Goal: Information Seeking & Learning: Learn about a topic

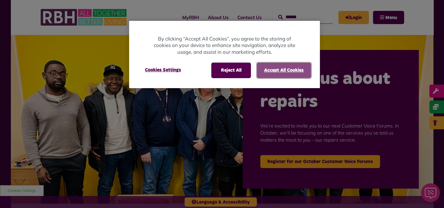
click at [270, 65] on button "Accept All Cookies" at bounding box center [284, 69] width 54 height 15
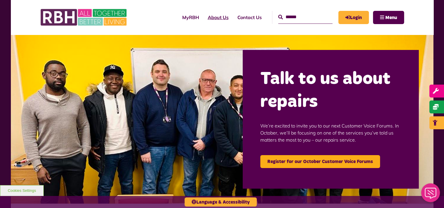
click at [213, 19] on link "About Us" at bounding box center [218, 17] width 30 height 16
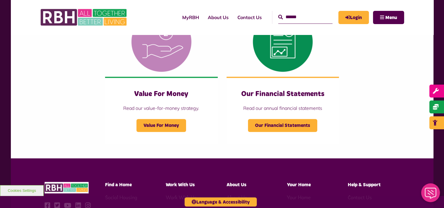
scroll to position [645, 0]
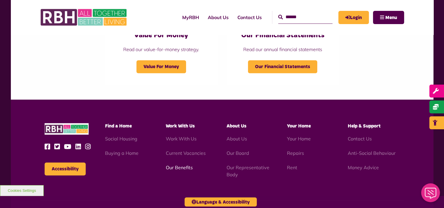
click at [187, 167] on link "Our Benefits" at bounding box center [179, 167] width 27 height 6
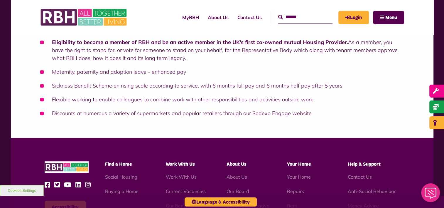
scroll to position [440, 0]
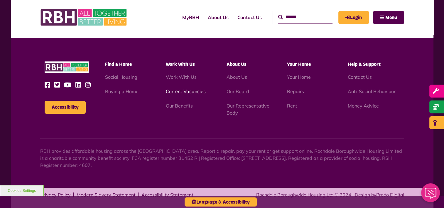
click at [188, 93] on link "Current Vacancies" at bounding box center [186, 91] width 40 height 6
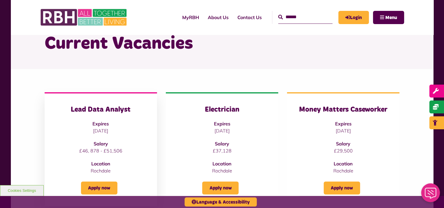
scroll to position [59, 0]
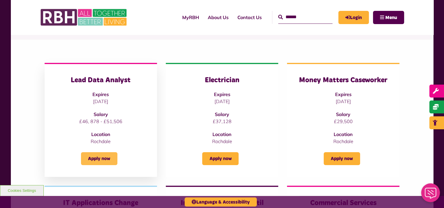
click at [104, 158] on link "Apply now" at bounding box center [99, 158] width 36 height 13
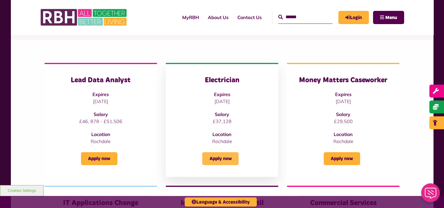
click at [231, 156] on link "Apply now" at bounding box center [220, 158] width 36 height 13
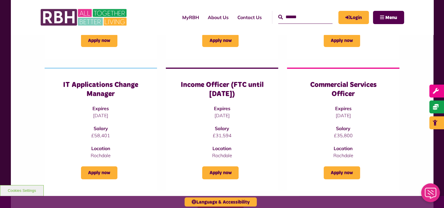
scroll to position [176, 0]
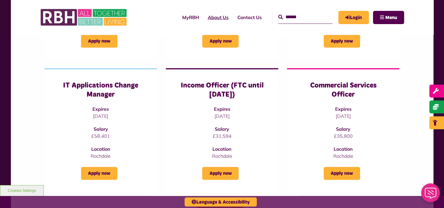
click at [215, 13] on link "About Us" at bounding box center [218, 17] width 30 height 16
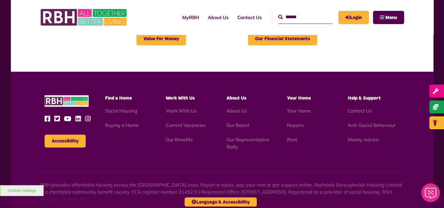
scroll to position [674, 0]
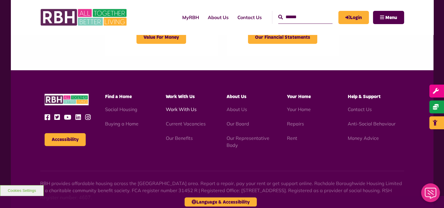
click at [187, 108] on link "Work With Us" at bounding box center [181, 109] width 31 height 6
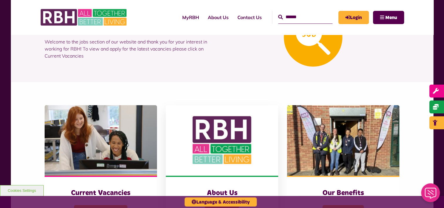
scroll to position [147, 0]
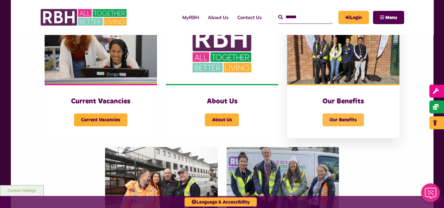
click at [344, 117] on span "Our Benefits" at bounding box center [342, 119] width 41 height 13
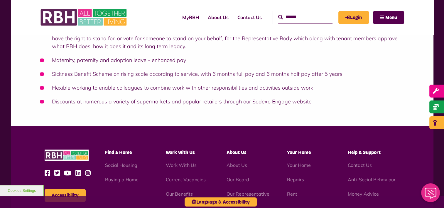
scroll to position [411, 0]
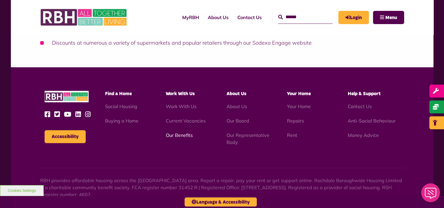
click at [187, 135] on link "Our Benefits" at bounding box center [179, 135] width 27 height 6
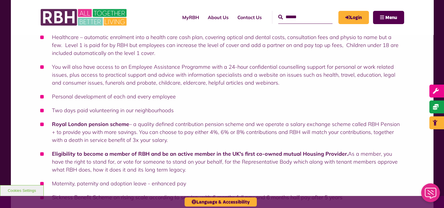
scroll to position [293, 0]
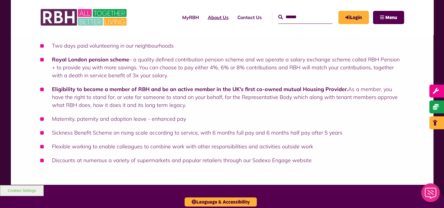
click at [214, 16] on link "About Us" at bounding box center [218, 17] width 30 height 16
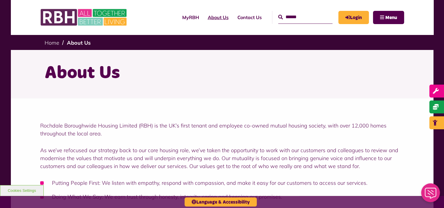
click at [208, 20] on link "About Us" at bounding box center [218, 17] width 30 height 16
click at [217, 19] on link "About Us" at bounding box center [218, 17] width 30 height 16
